Goal: Task Accomplishment & Management: Manage account settings

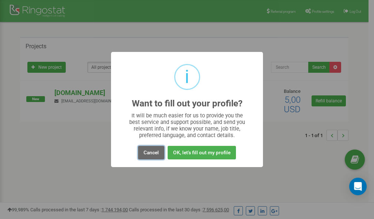
click at [154, 153] on button "Cancel" at bounding box center [151, 153] width 26 height 14
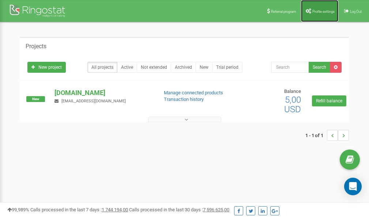
click at [312, 15] on link "Profile settings" at bounding box center [319, 11] width 37 height 22
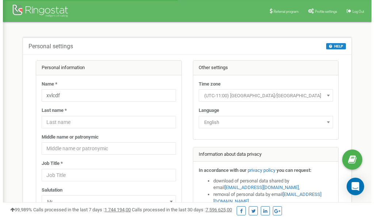
scroll to position [37, 0]
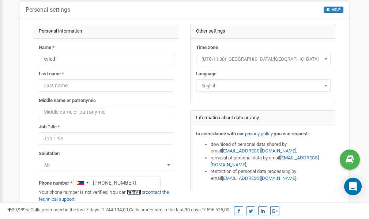
click at [136, 192] on link "verify it" at bounding box center [133, 191] width 15 height 5
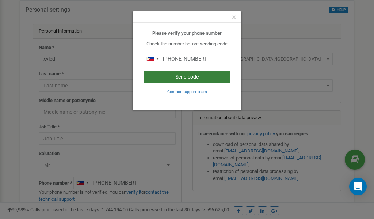
click at [190, 76] on button "Send code" at bounding box center [187, 77] width 87 height 12
